Goal: Find specific page/section: Find specific page/section

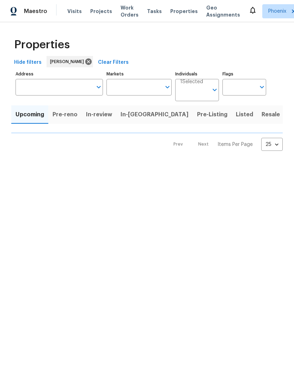
type input "50"
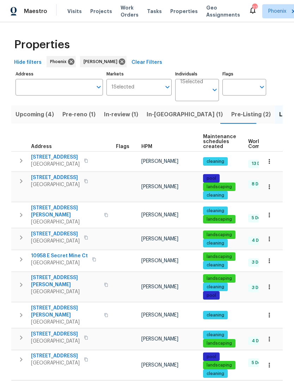
click at [231, 111] on span "Pre-Listing (2)" at bounding box center [250, 115] width 39 height 10
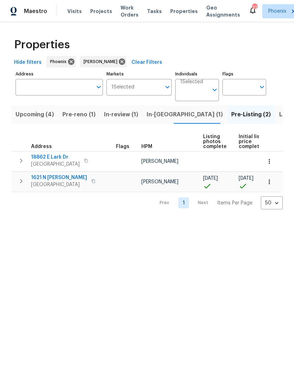
click at [41, 158] on span "18862 E Lark Dr" at bounding box center [55, 157] width 49 height 7
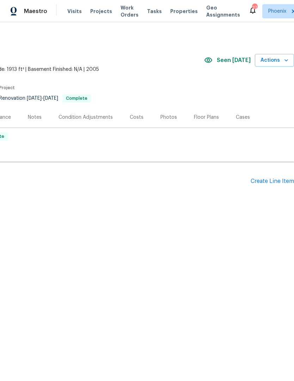
scroll to position [0, 104]
click at [163, 117] on div "Photos" at bounding box center [168, 117] width 17 height 7
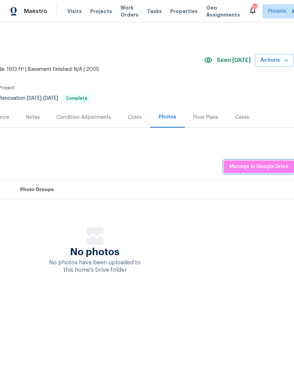
click at [263, 164] on span "Manage in Google Drive" at bounding box center [258, 166] width 59 height 9
